Goal: Find specific page/section: Find specific page/section

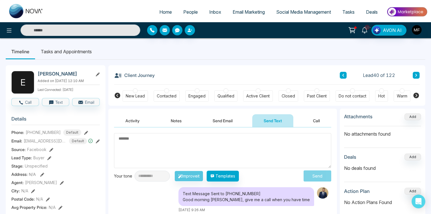
click at [20, 11] on img at bounding box center [26, 11] width 34 height 14
select select "*"
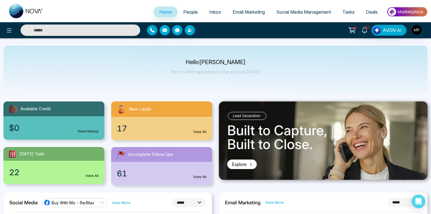
click at [216, 87] on div "Hello [PERSON_NAME] Here's what happening in your account [DATE]." at bounding box center [215, 69] width 425 height 47
click at [191, 9] on link "People" at bounding box center [191, 12] width 26 height 11
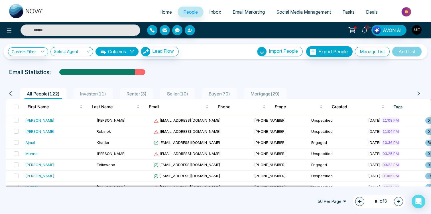
click at [92, 92] on span "Investor ( 11 )" at bounding box center [93, 94] width 31 height 6
